Goal: Transaction & Acquisition: Purchase product/service

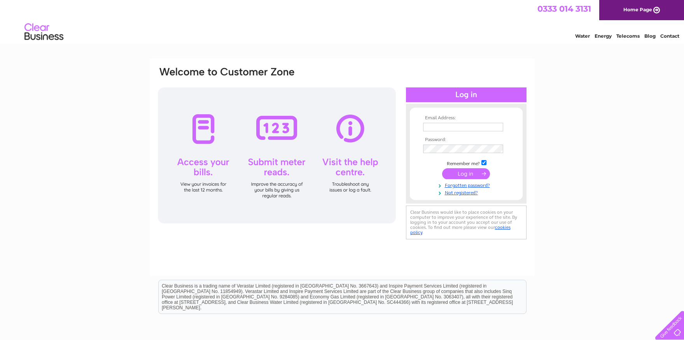
type input "sales@paulclarkprint.co.uk"
click at [458, 175] on input "submit" at bounding box center [466, 173] width 48 height 11
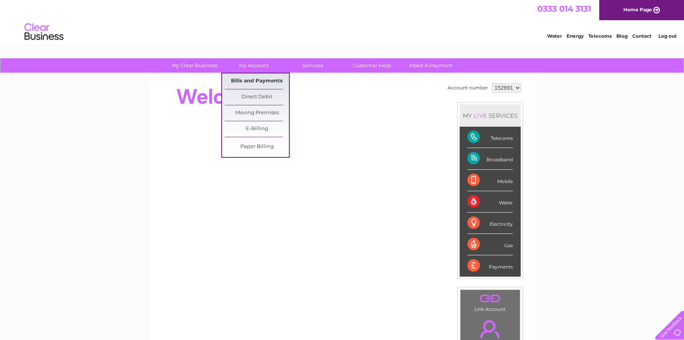
click at [253, 81] on link "Bills and Payments" at bounding box center [257, 81] width 64 height 16
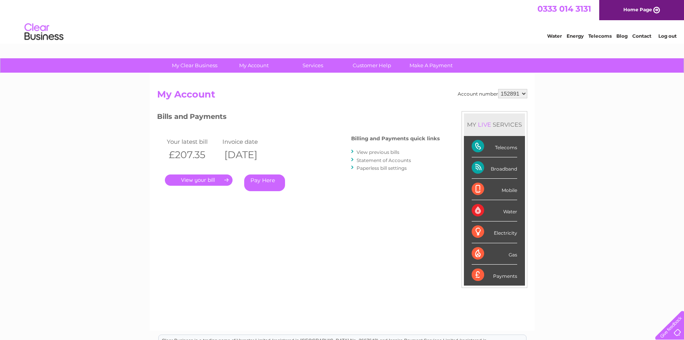
click at [208, 180] on link "." at bounding box center [199, 180] width 68 height 11
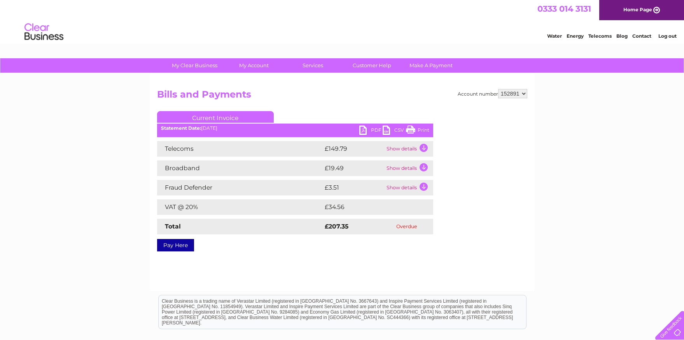
click at [177, 245] on link "Pay Here" at bounding box center [175, 245] width 37 height 12
click at [170, 243] on link "Pay Here" at bounding box center [175, 245] width 37 height 12
click at [372, 128] on link "PDF" at bounding box center [370, 131] width 23 height 11
